Goal: Transaction & Acquisition: Purchase product/service

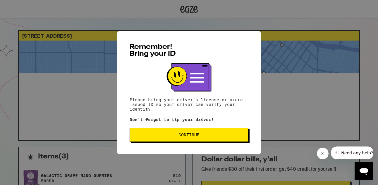
click at [222, 136] on span "Continue" at bounding box center [188, 135] width 109 height 4
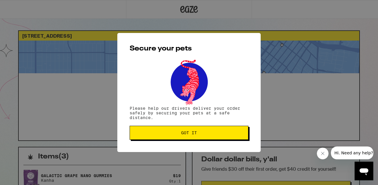
click at [210, 137] on button "Got it" at bounding box center [188, 133] width 119 height 14
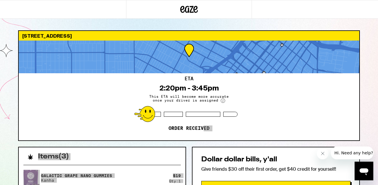
drag, startPoint x: 203, startPoint y: 128, endPoint x: 206, endPoint y: 154, distance: 26.1
click at [206, 154] on div "[STREET_ADDRESS] ETA 2:20pm - 3:45pm This ETA will become more accurate once yo…" at bounding box center [188, 174] width 351 height 288
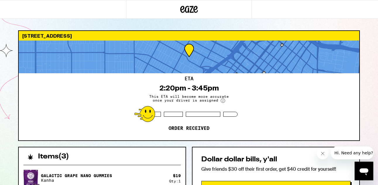
click at [207, 145] on div "[STREET_ADDRESS] ETA 2:20pm - 3:45pm This ETA will become more accurate once yo…" at bounding box center [188, 174] width 351 height 288
drag, startPoint x: 205, startPoint y: 134, endPoint x: 179, endPoint y: 137, distance: 25.7
click at [174, 138] on div "ETA 2:20pm - 3:45pm This ETA will become more accurate once your driver is assi…" at bounding box center [189, 106] width 340 height 67
click at [222, 100] on icon at bounding box center [222, 101] width 1 height 2
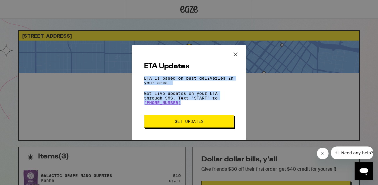
drag, startPoint x: 201, startPoint y: 67, endPoint x: 209, endPoint y: 107, distance: 40.6
click at [210, 107] on div "ETA Updates ETA is based on past deliveries in your area. Get live updates on y…" at bounding box center [189, 92] width 115 height 95
click at [209, 105] on p "Get live updates on your ETA through SMS. Text "START" to [PHONE_NUMBER]" at bounding box center [189, 98] width 90 height 14
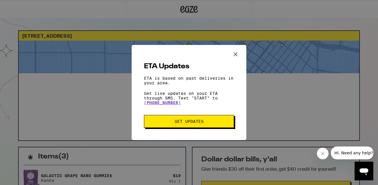
drag, startPoint x: 207, startPoint y: 107, endPoint x: 199, endPoint y: 109, distance: 8.4
click at [200, 109] on div "ETA Updates ETA is based on past deliveries in your area. Get live updates on y…" at bounding box center [189, 92] width 115 height 95
click at [264, 99] on div "ETA Updates ETA is based on past deliveries in your area. Get live updates on y…" at bounding box center [189, 92] width 378 height 185
